Goal: Task Accomplishment & Management: Complete application form

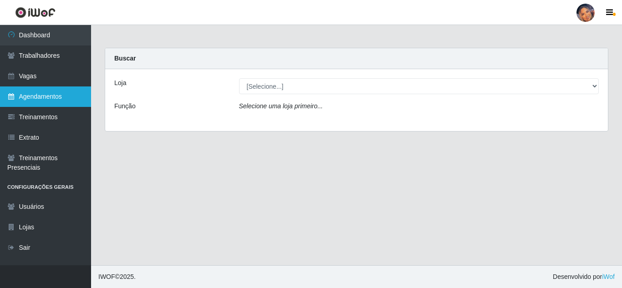
click at [52, 97] on link "Agendamentos" at bounding box center [45, 97] width 91 height 21
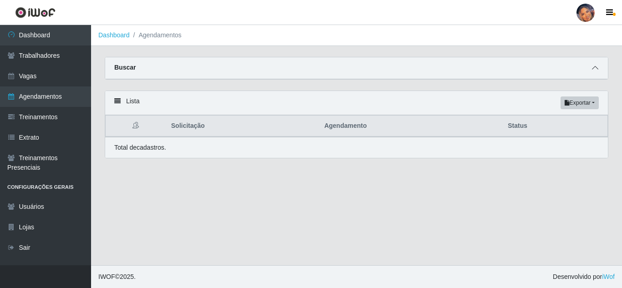
click at [597, 69] on icon at bounding box center [595, 68] width 6 height 6
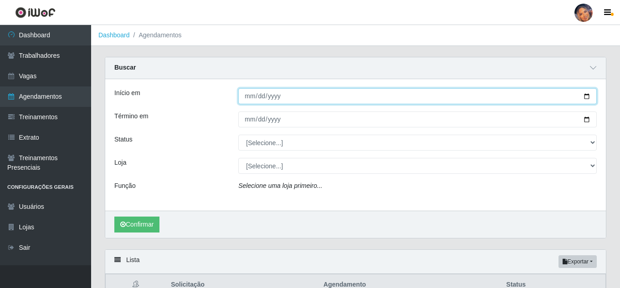
click at [586, 99] on input "Início em" at bounding box center [417, 96] width 359 height 16
type input "[DATE]"
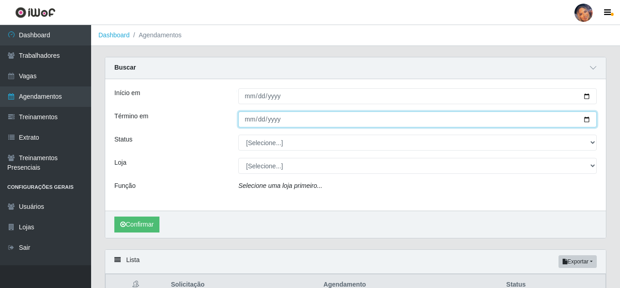
click at [592, 119] on input "Término em" at bounding box center [417, 120] width 359 height 16
click at [586, 118] on input "Término em" at bounding box center [417, 120] width 359 height 16
type input "[DATE]"
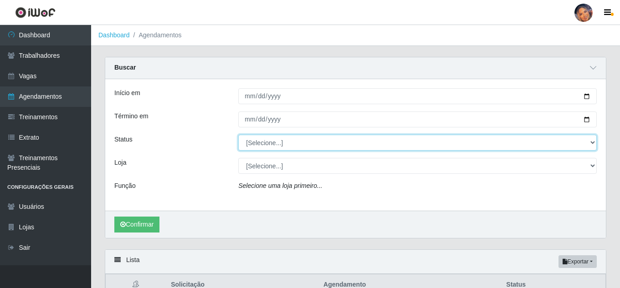
click at [426, 139] on select "[Selecione...] AGENDADO AGUARDANDO LIBERAR EM ANDAMENTO EM REVISÃO FINALIZADO C…" at bounding box center [417, 143] width 359 height 16
select select "AGENDADO"
click at [238, 135] on select "[Selecione...] AGENDADO AGUARDANDO LIBERAR EM ANDAMENTO EM REVISÃO FINALIZADO C…" at bounding box center [417, 143] width 359 height 16
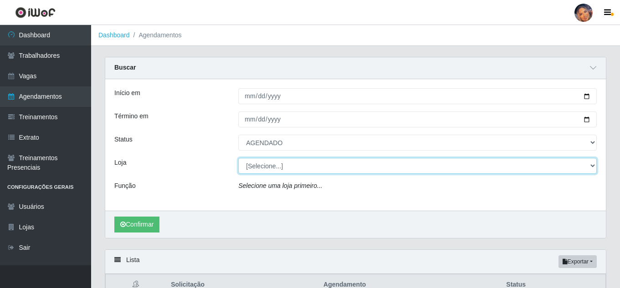
click at [397, 167] on select "[Selecione...] Supermercado Preço Bom" at bounding box center [417, 166] width 359 height 16
select select "169"
click at [238, 159] on select "[Selecione...] Supermercado Preço Bom" at bounding box center [417, 166] width 359 height 16
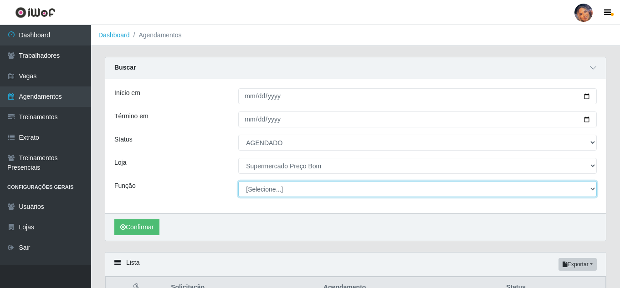
click at [382, 194] on select "[Selecione...] ASG ASG + ASG ++ Balconista Balconista + Balconista ++ Embalador…" at bounding box center [417, 189] width 359 height 16
click at [238, 182] on select "[Selecione...] ASG ASG + ASG ++ Balconista Balconista + Balconista ++ Embalador…" at bounding box center [417, 189] width 359 height 16
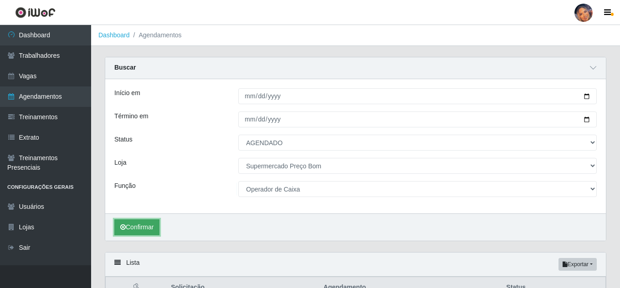
click at [141, 229] on button "Confirmar" at bounding box center [136, 228] width 45 height 16
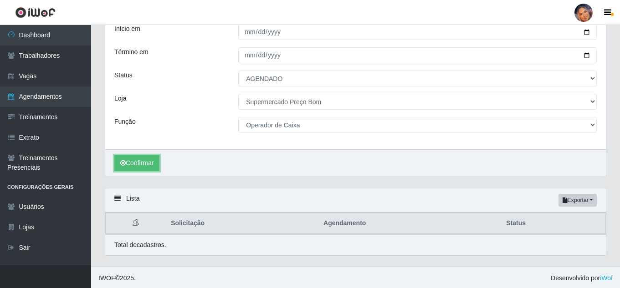
scroll to position [66, 0]
click at [147, 161] on button "Confirmar" at bounding box center [136, 162] width 45 height 16
drag, startPoint x: 145, startPoint y: 162, endPoint x: 140, endPoint y: 162, distance: 4.6
click at [140, 162] on button "Confirmar" at bounding box center [136, 162] width 45 height 16
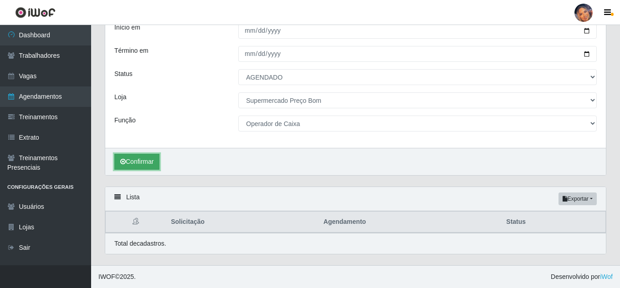
click at [140, 162] on button "Confirmar" at bounding box center [136, 162] width 45 height 16
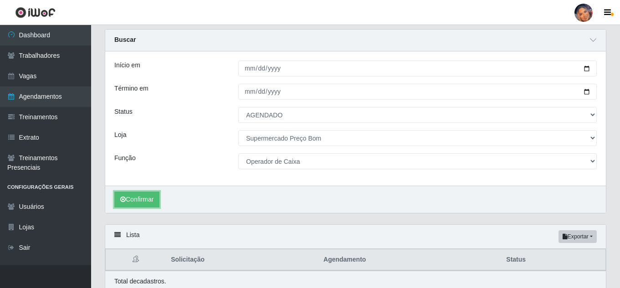
scroll to position [0, 0]
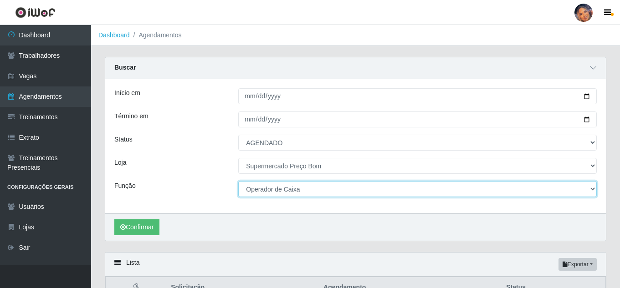
click at [343, 194] on select "[Selecione...] ASG ASG + ASG ++ Balconista Balconista + Balconista ++ Embalador…" at bounding box center [417, 189] width 359 height 16
select select "1"
click at [238, 182] on select "[Selecione...] ASG ASG + ASG ++ Balconista Balconista + Balconista ++ Embalador…" at bounding box center [417, 189] width 359 height 16
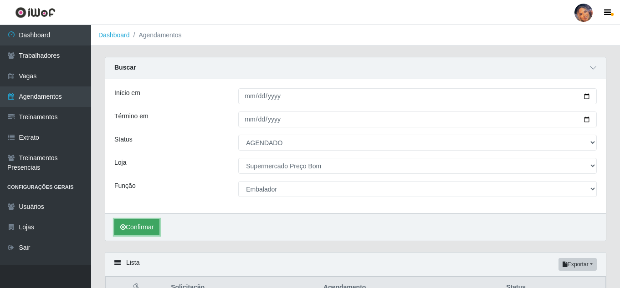
click at [151, 228] on button "Confirmar" at bounding box center [136, 228] width 45 height 16
click at [140, 227] on button "Confirmar" at bounding box center [136, 228] width 45 height 16
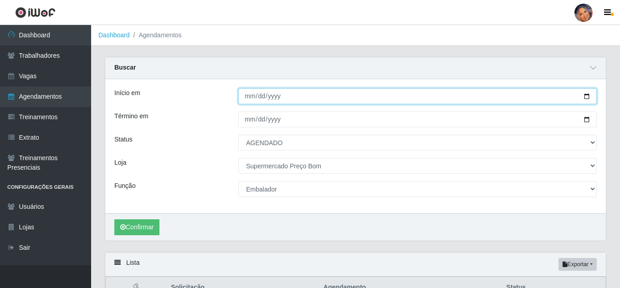
click at [586, 99] on input "[DATE]" at bounding box center [417, 96] width 359 height 16
type input "[DATE]"
click at [586, 98] on input "[DATE]" at bounding box center [417, 96] width 359 height 16
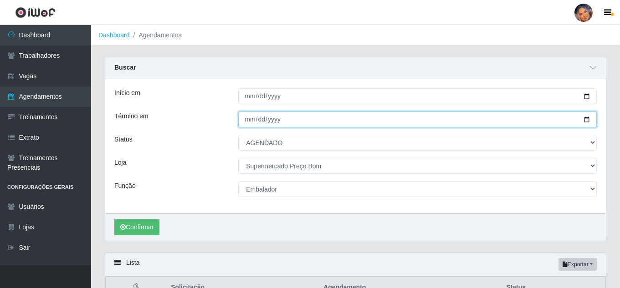
click at [581, 121] on input "[DATE]" at bounding box center [417, 120] width 359 height 16
click at [586, 120] on input "[DATE]" at bounding box center [417, 120] width 359 height 16
type input "[DATE]"
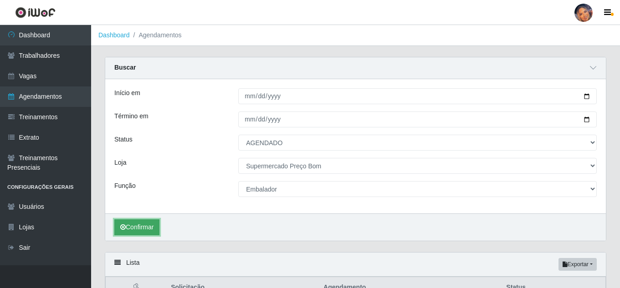
click at [144, 223] on button "Confirmar" at bounding box center [136, 228] width 45 height 16
